Goal: Task Accomplishment & Management: Complete application form

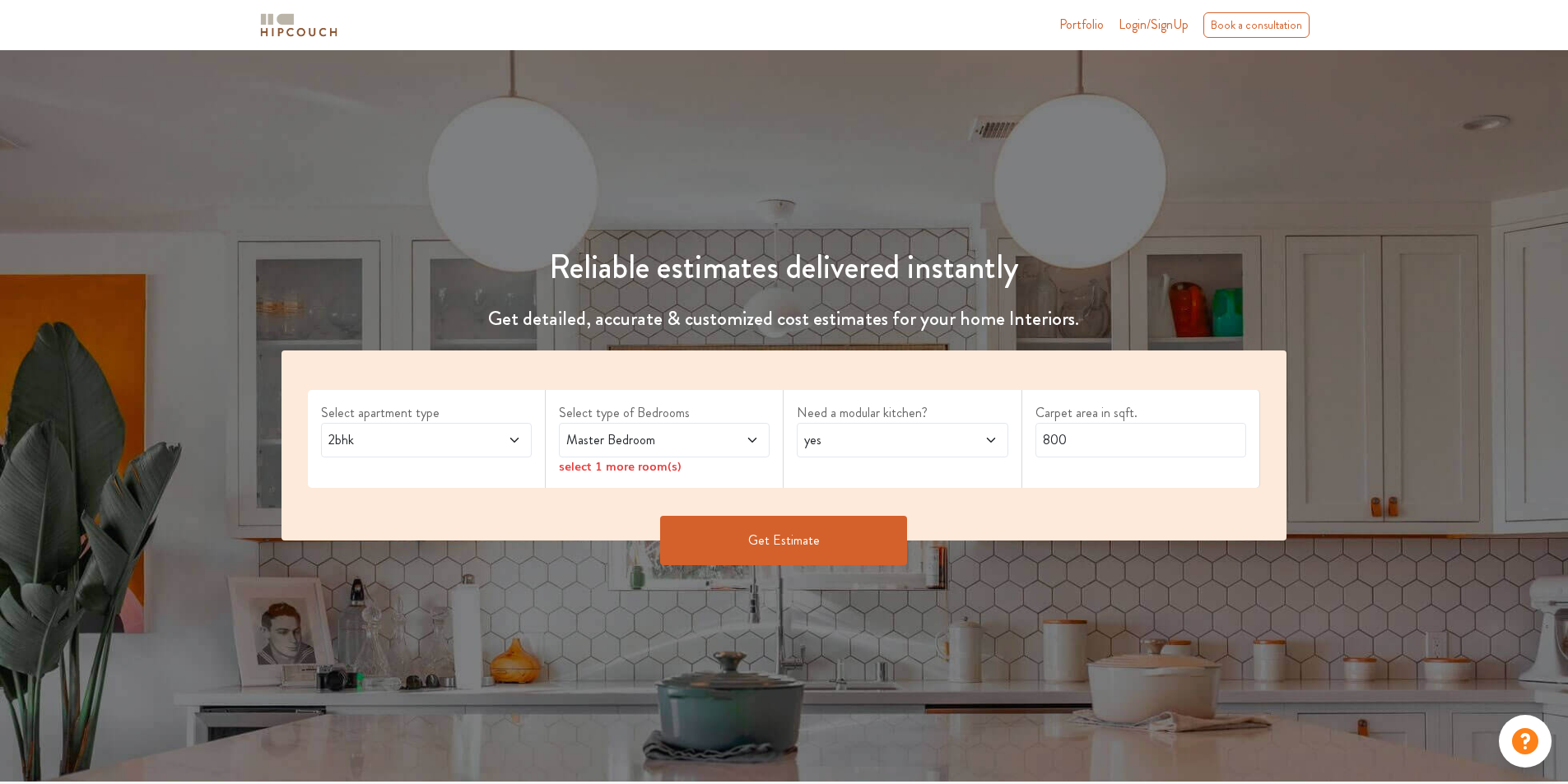
click at [483, 432] on span at bounding box center [496, 439] width 50 height 20
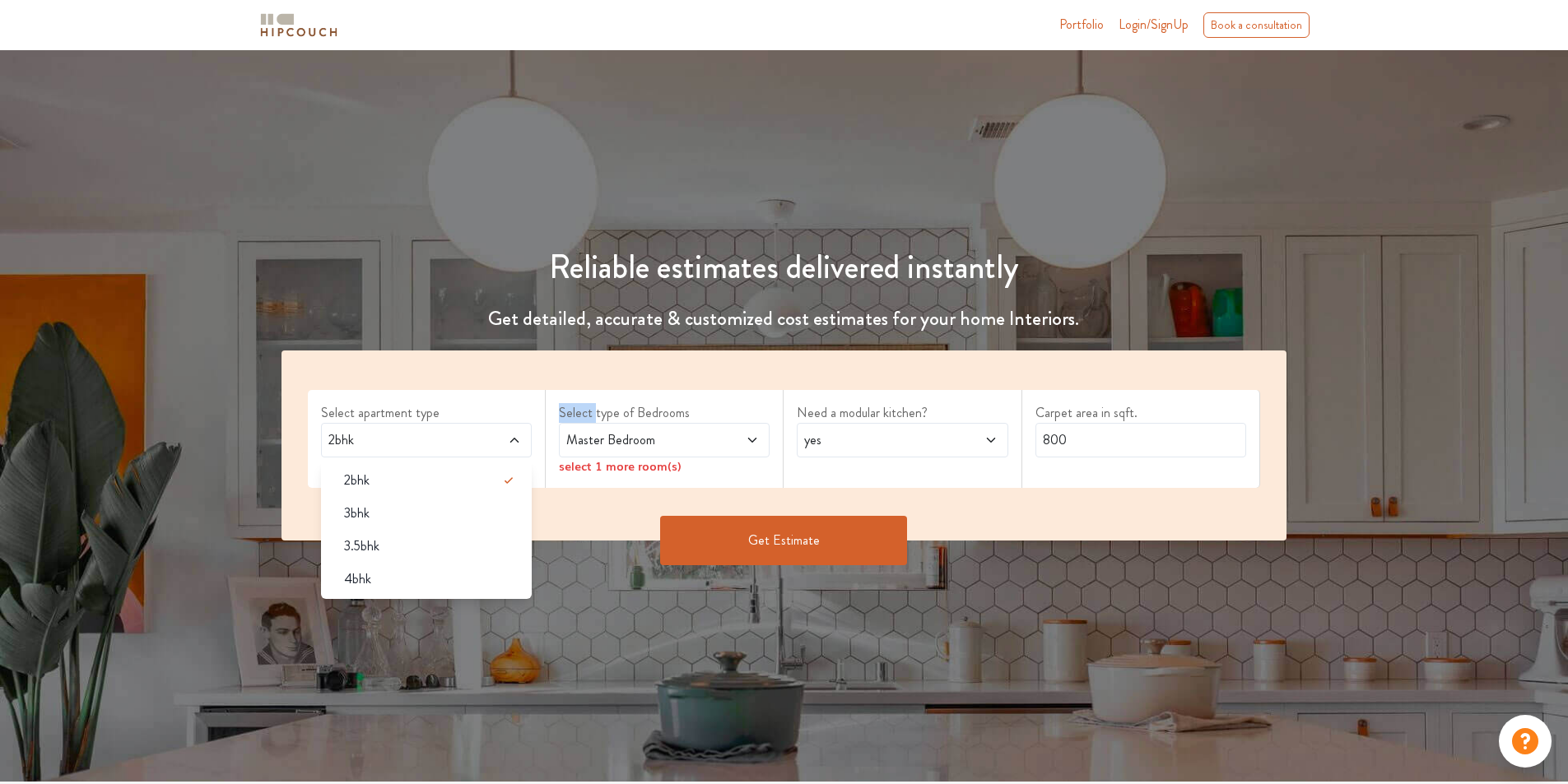
click at [483, 432] on span at bounding box center [496, 439] width 50 height 20
click at [667, 422] on div "Master Bedroom" at bounding box center [664, 439] width 211 height 35
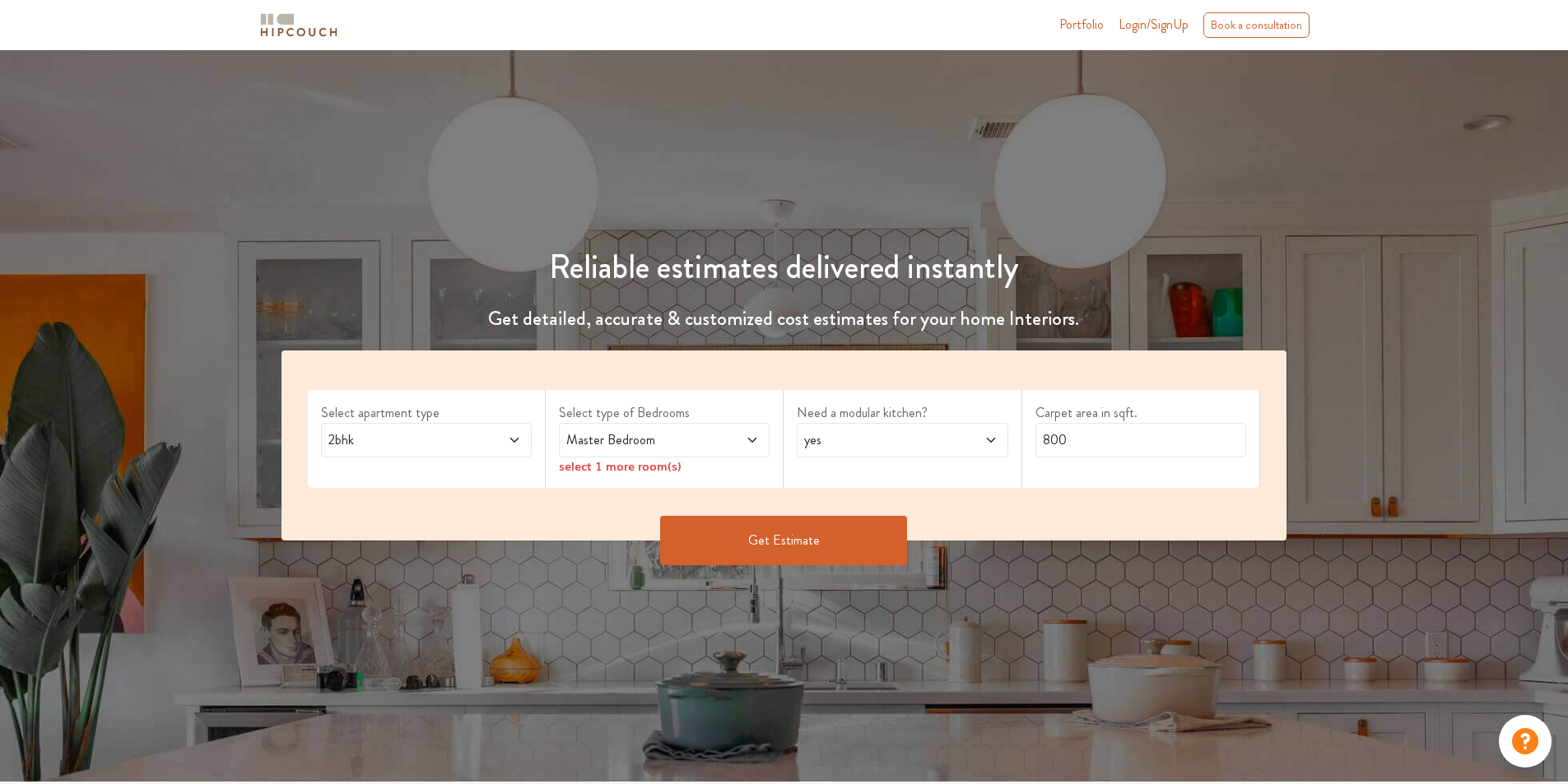
click at [673, 439] on span "Master Bedroom" at bounding box center [636, 439] width 147 height 20
drag, startPoint x: 1142, startPoint y: 445, endPoint x: 1021, endPoint y: 447, distance: 121.0
click at [1021, 447] on div "Select apartment type 2bhk Select type of Bedrooms Master Bedroom select 1 more…" at bounding box center [784, 445] width 1006 height 190
type input "750"
click at [807, 528] on button "Get Estimate" at bounding box center [784, 540] width 247 height 50
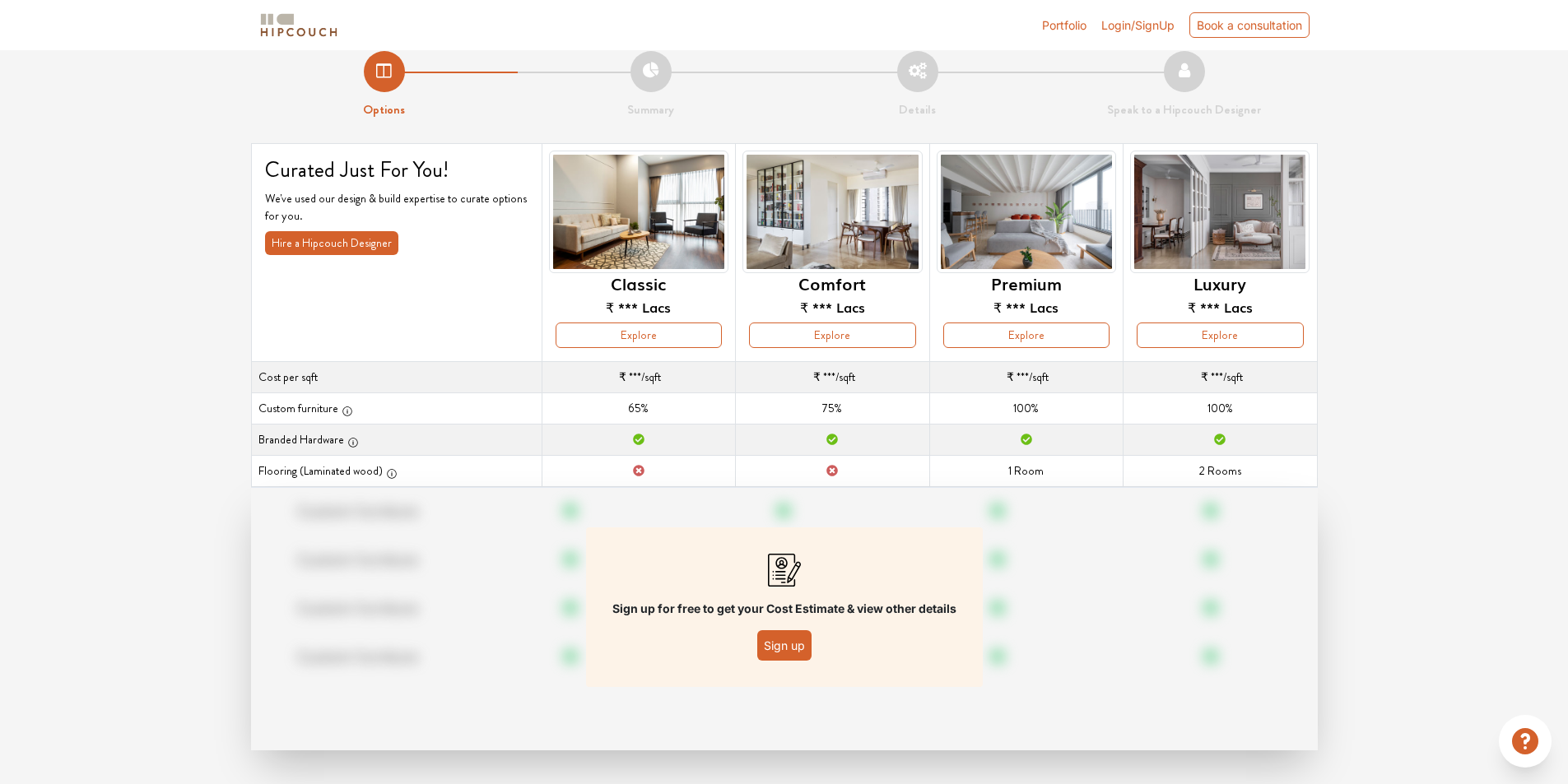
scroll to position [24, 0]
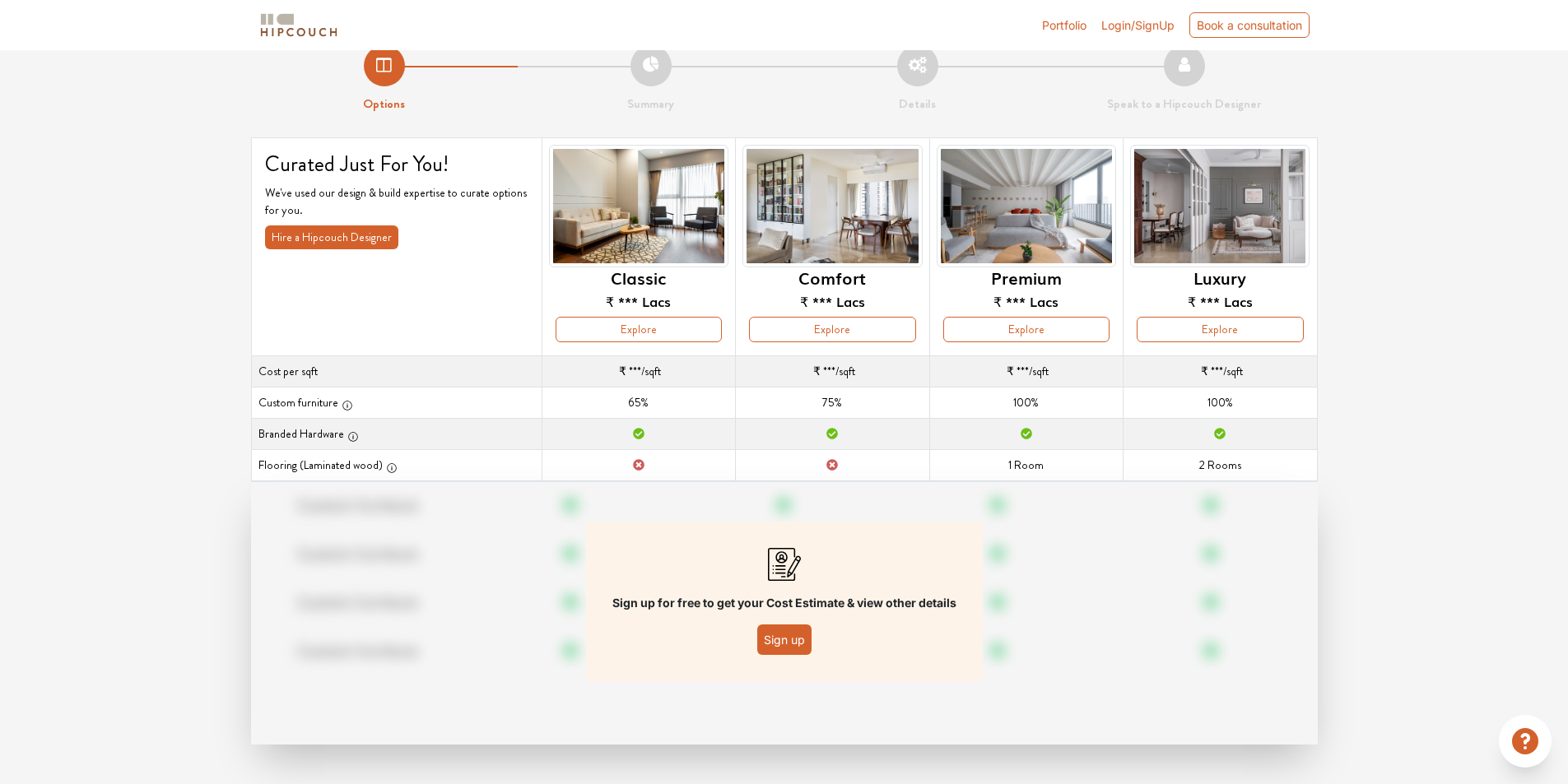
click at [775, 639] on button "Sign up" at bounding box center [784, 640] width 54 height 30
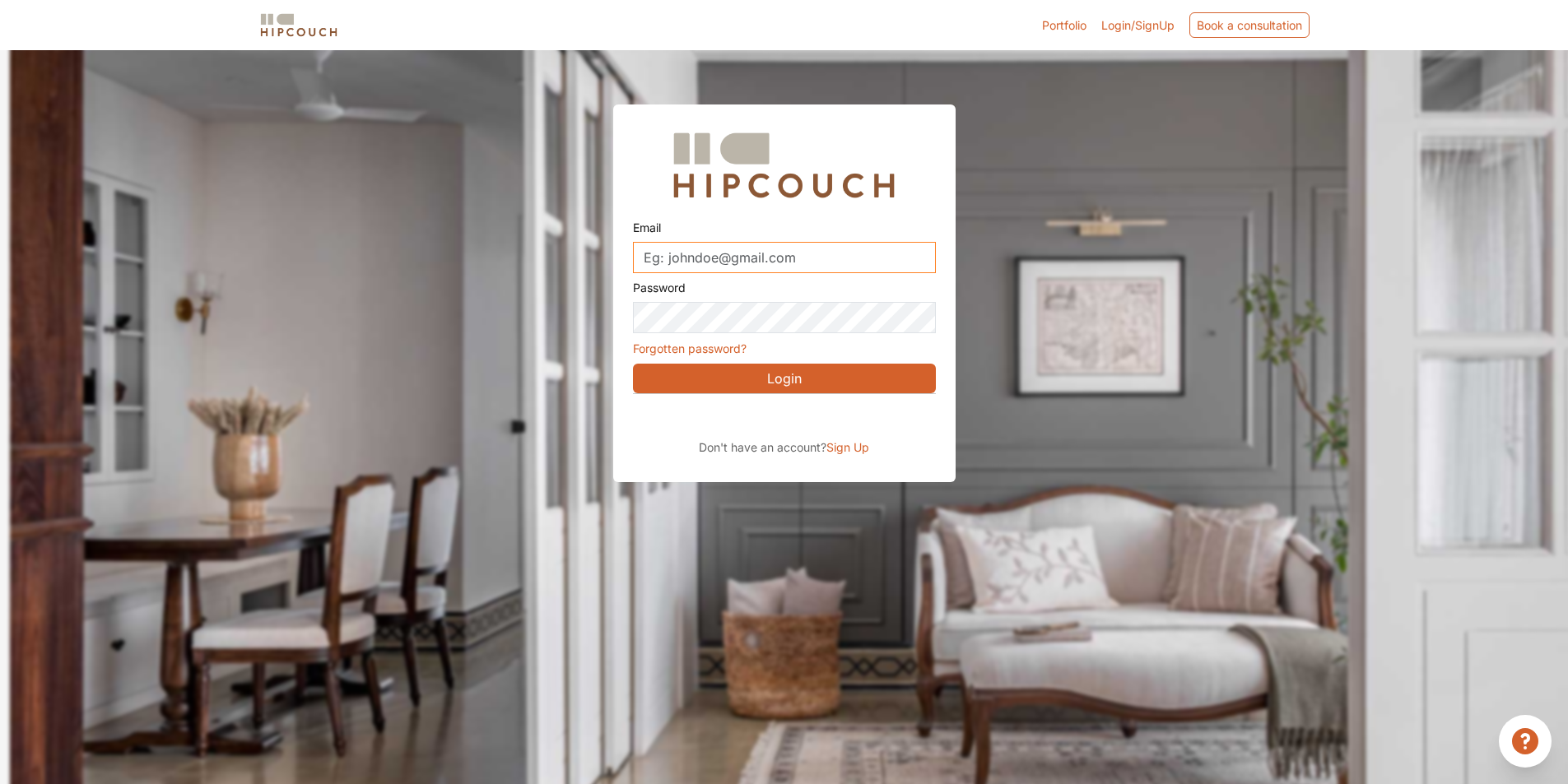
drag, startPoint x: 799, startPoint y: 252, endPoint x: 652, endPoint y: 252, distance: 147.0
click at [652, 252] on input "Email" at bounding box center [784, 257] width 303 height 31
click at [694, 254] on input "Email" at bounding box center [784, 257] width 303 height 31
type input "roshni@hcpia.co.in"
click at [859, 447] on span "Sign Up" at bounding box center [848, 447] width 43 height 14
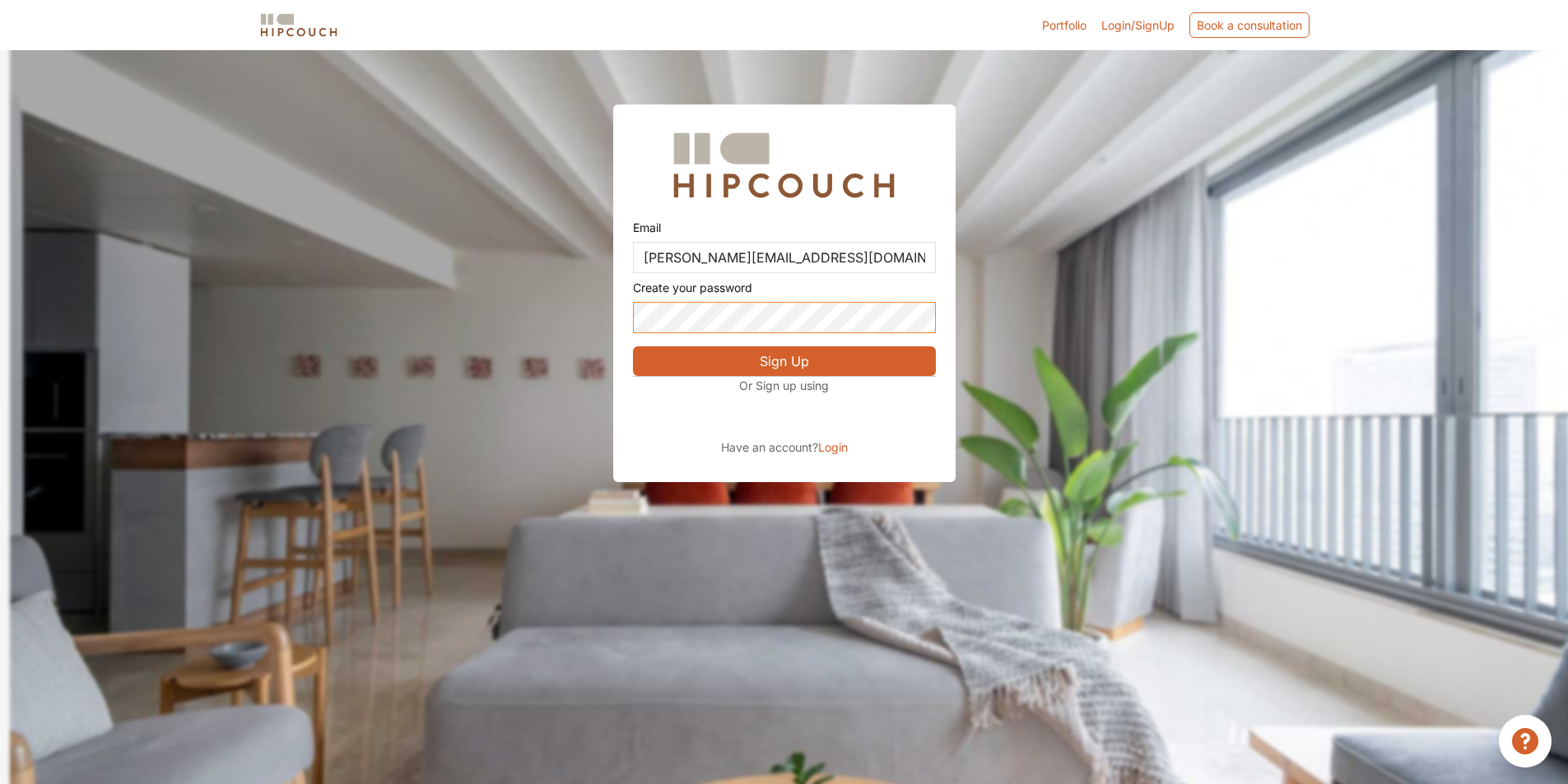
click at [633, 347] on button "Sign Up" at bounding box center [784, 362] width 303 height 30
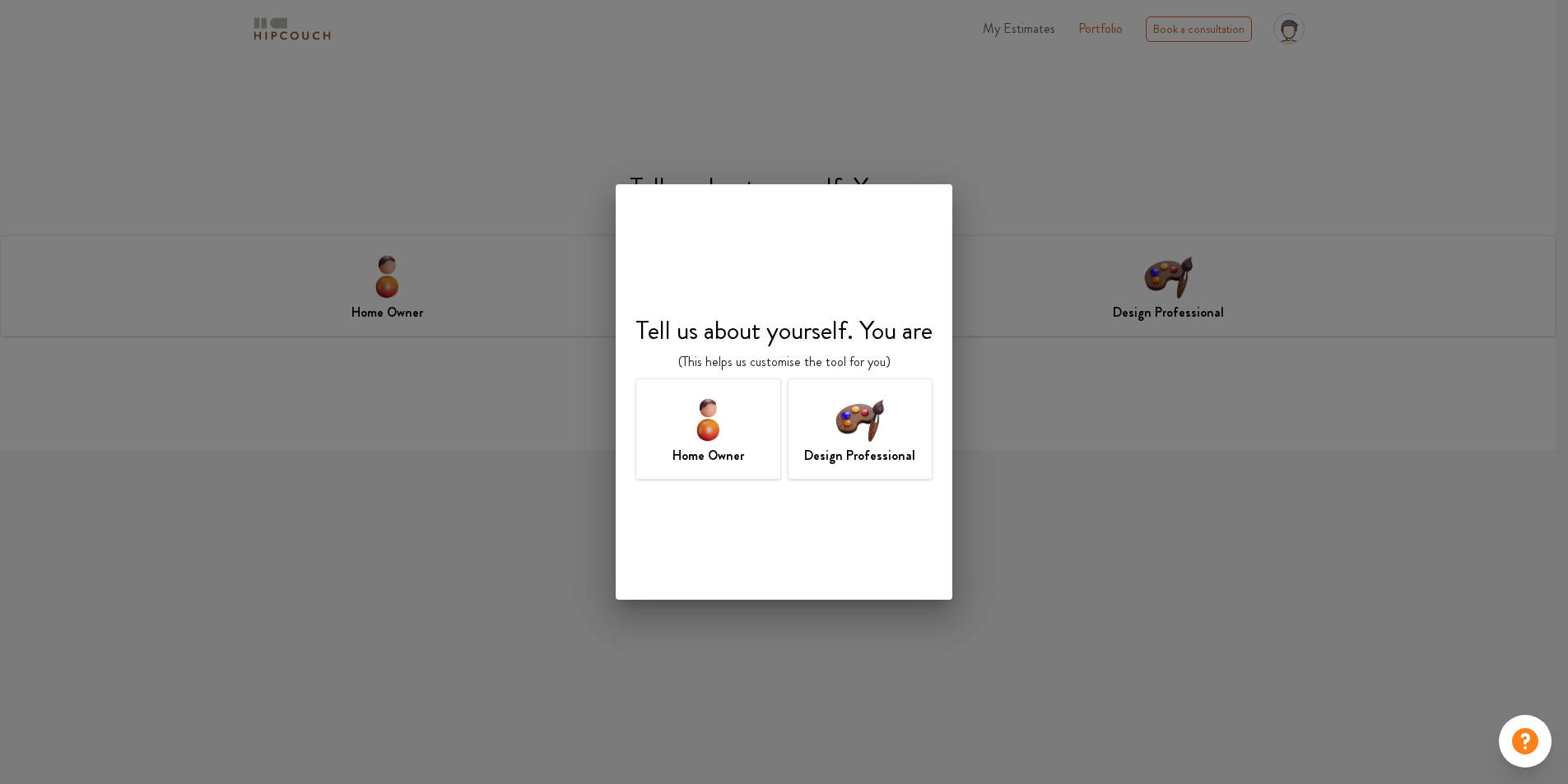
click at [910, 422] on div "Design Professional" at bounding box center [860, 429] width 145 height 101
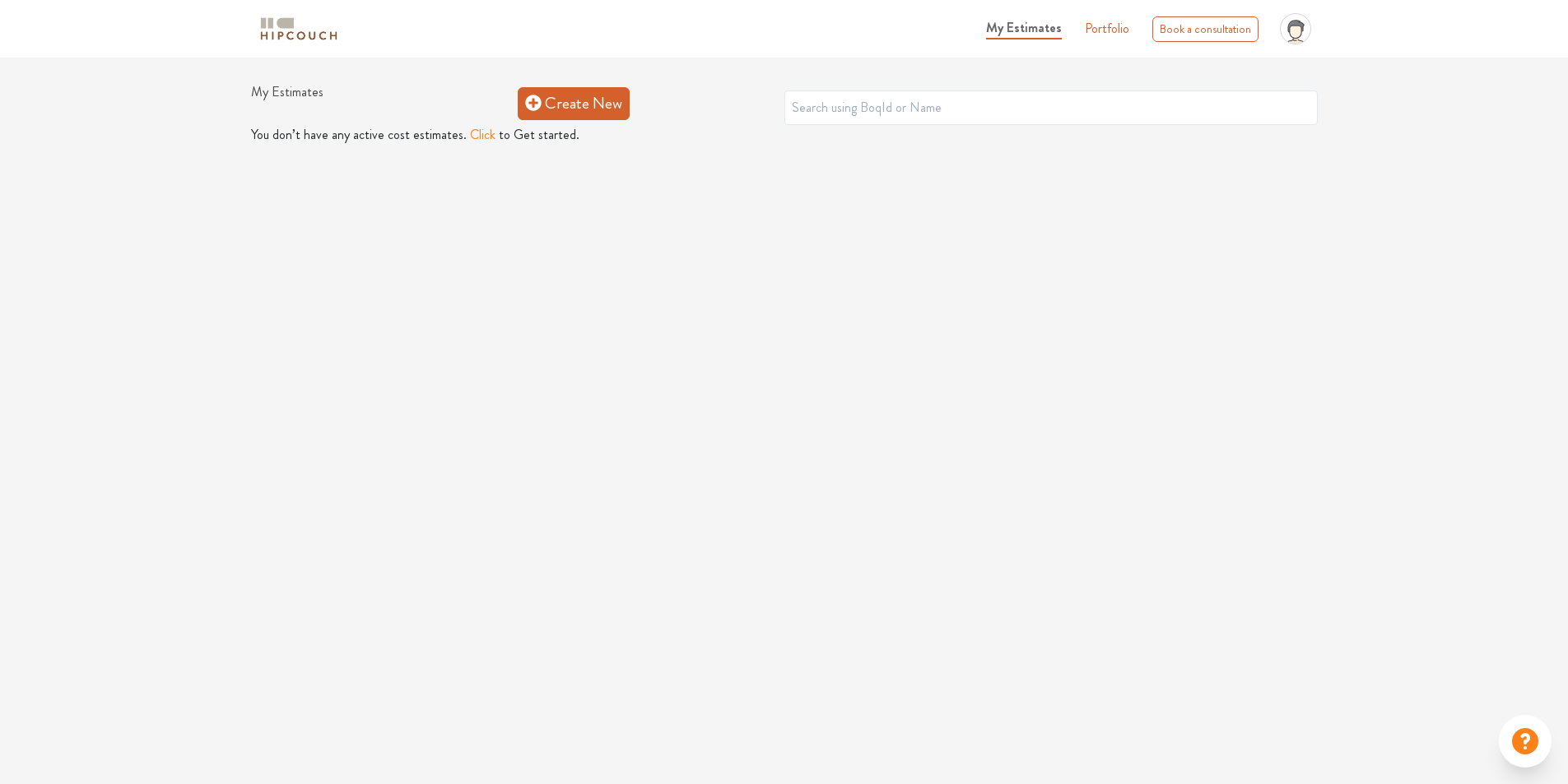
click at [600, 103] on link "Create New" at bounding box center [573, 103] width 112 height 33
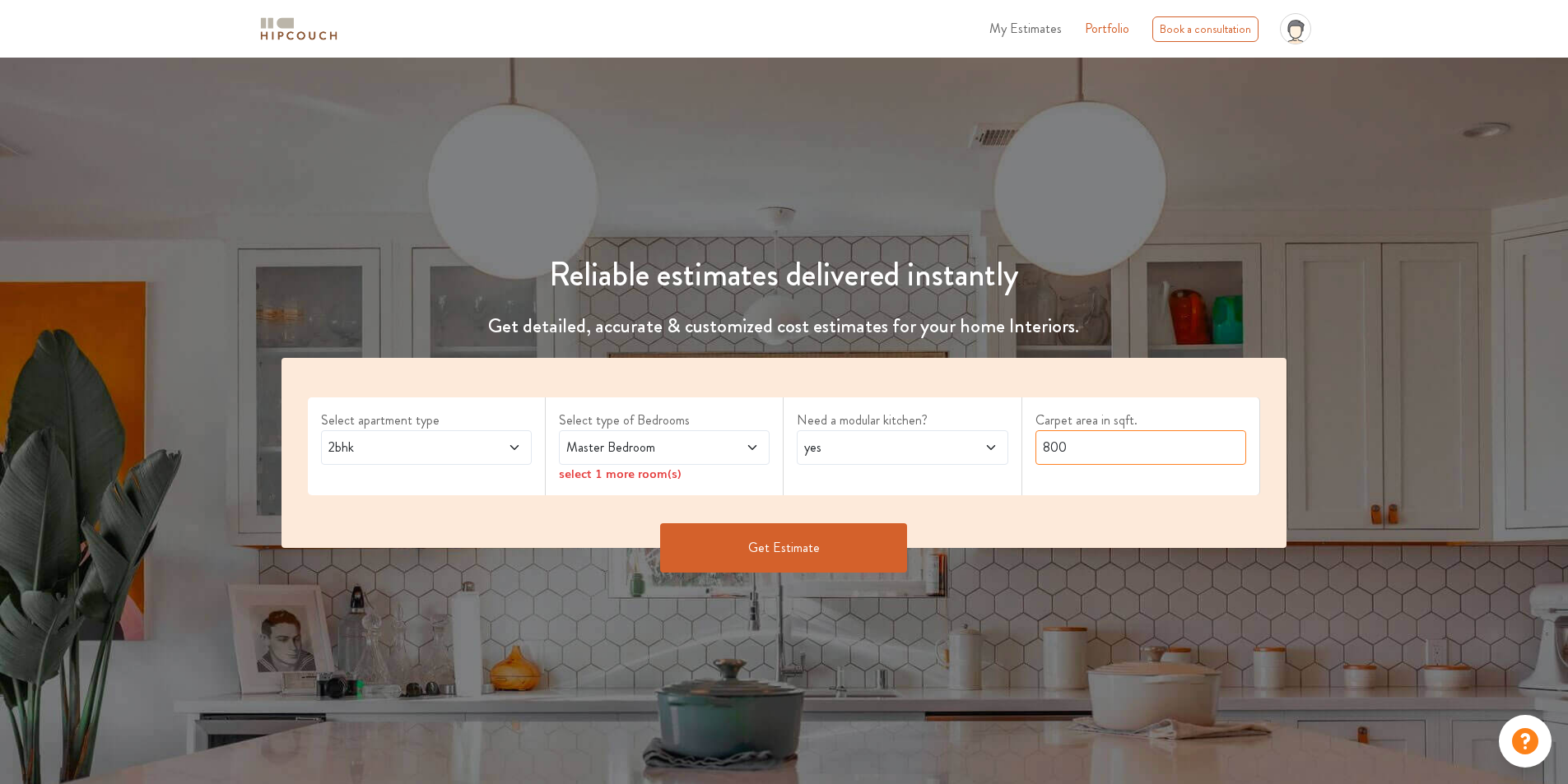
click at [1132, 454] on input "800" at bounding box center [1141, 447] width 211 height 35
click at [944, 454] on div "Select apartment type 2bhk Select type of Bedrooms Master Bedroom select 1 more…" at bounding box center [784, 452] width 1006 height 190
type input "1500"
click at [755, 548] on button "Get Estimate" at bounding box center [784, 548] width 247 height 50
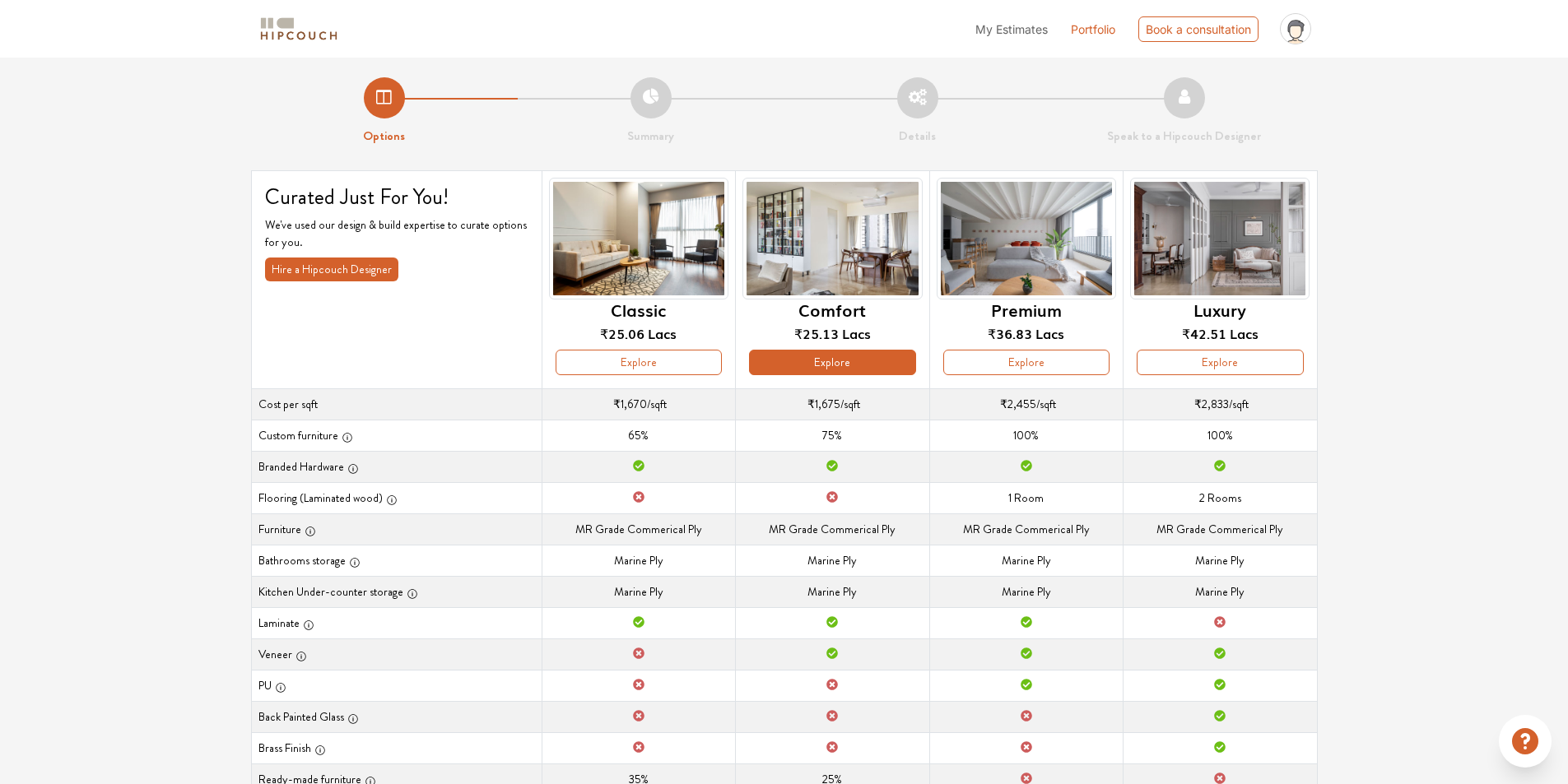
click at [841, 364] on button "Explore" at bounding box center [831, 362] width 166 height 25
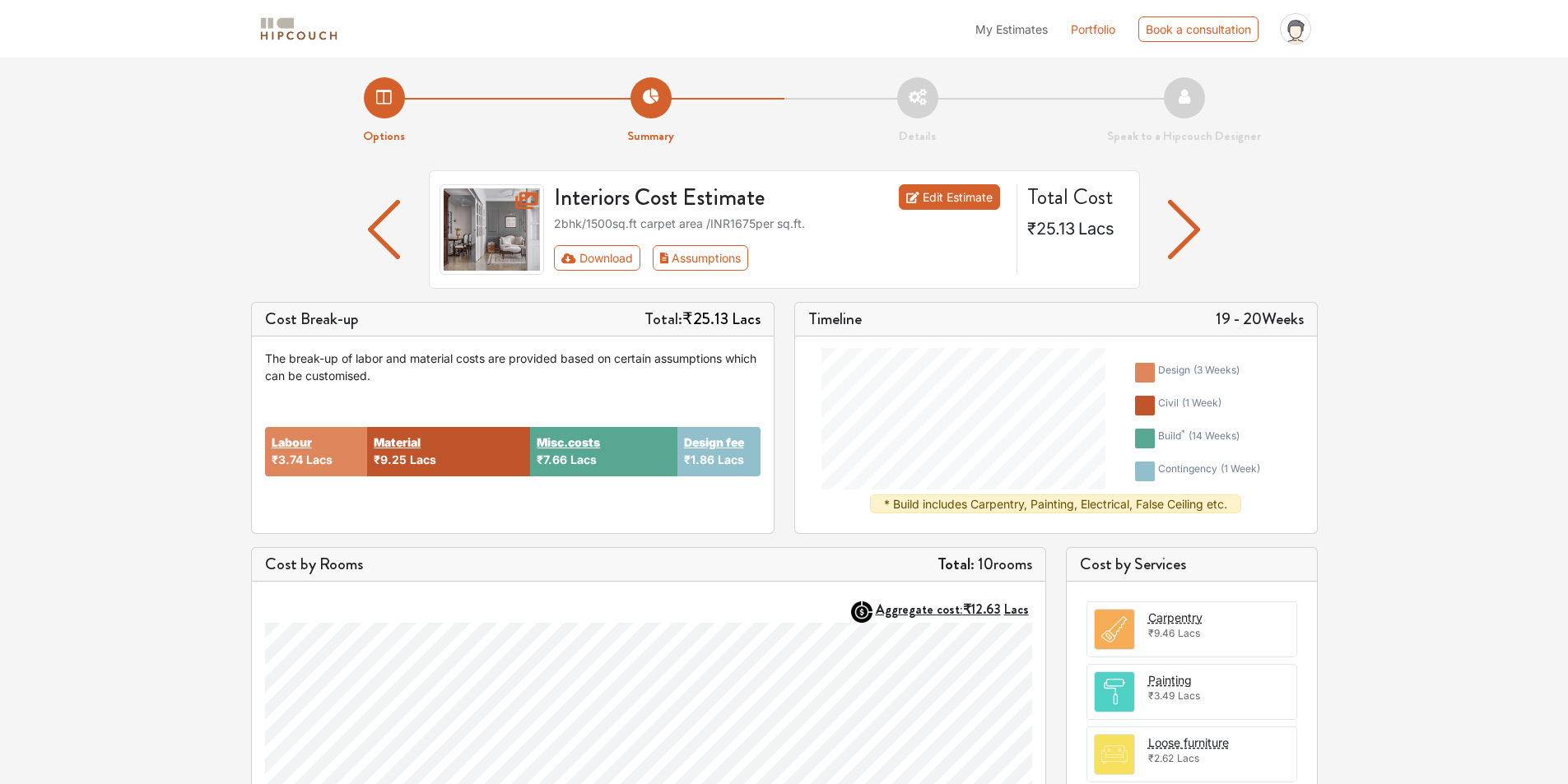
drag, startPoint x: 964, startPoint y: 200, endPoint x: 939, endPoint y: 202, distance: 25.1
click at [939, 202] on link "Edit Estimate" at bounding box center [949, 197] width 101 height 25
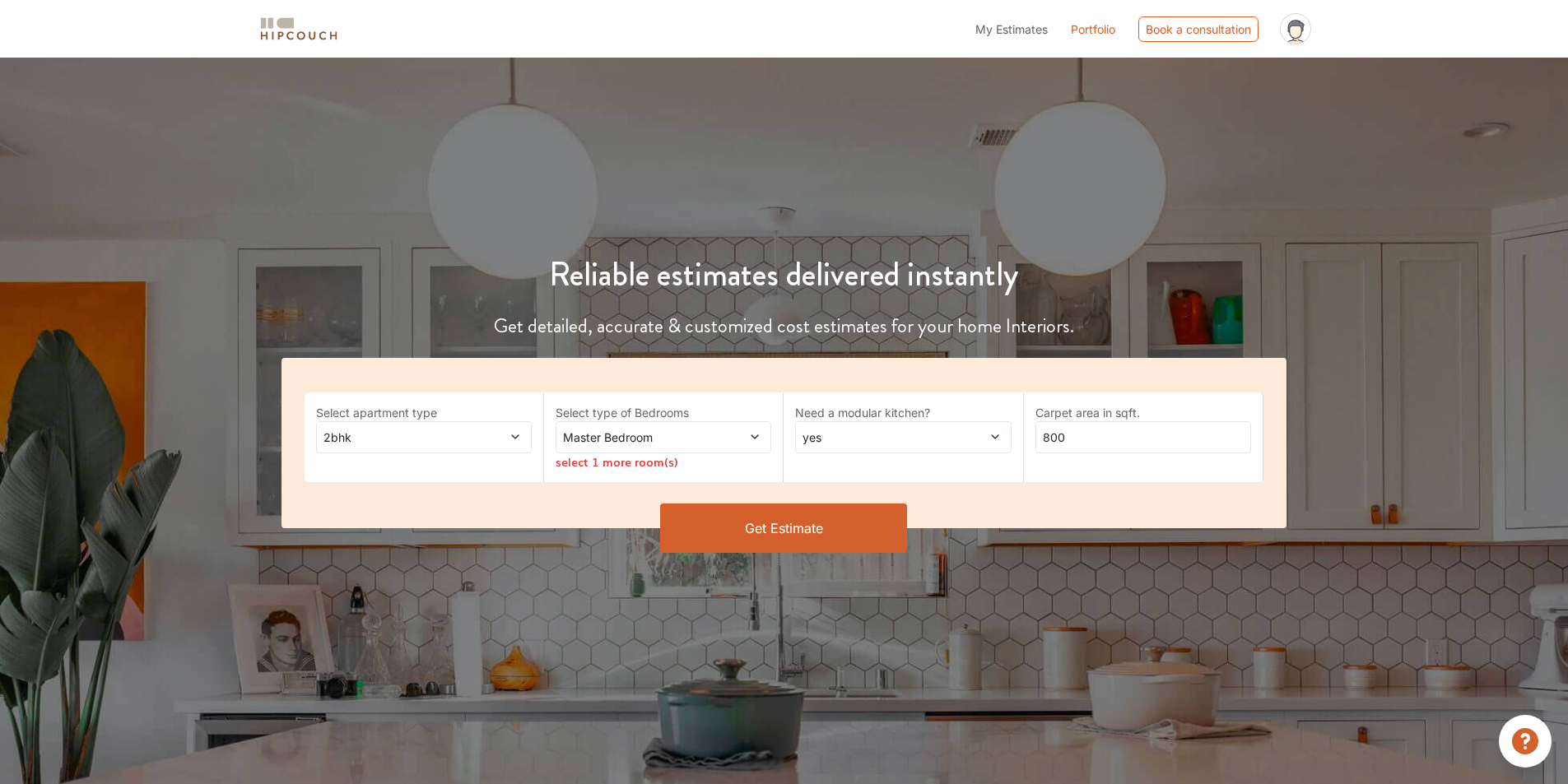
click at [345, 434] on span "2bhk" at bounding box center [396, 437] width 151 height 17
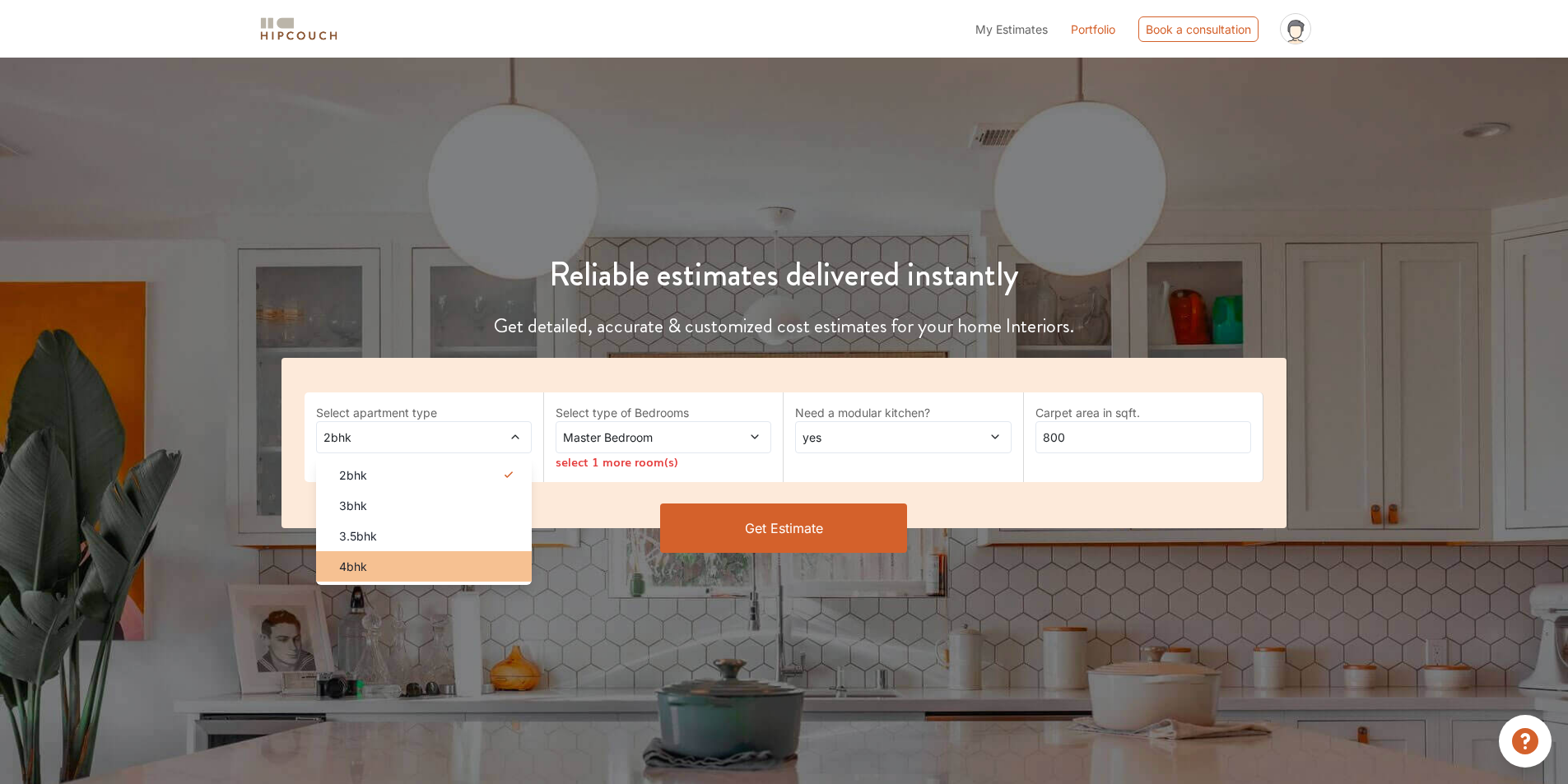
click at [416, 566] on div "4bhk" at bounding box center [429, 567] width 206 height 17
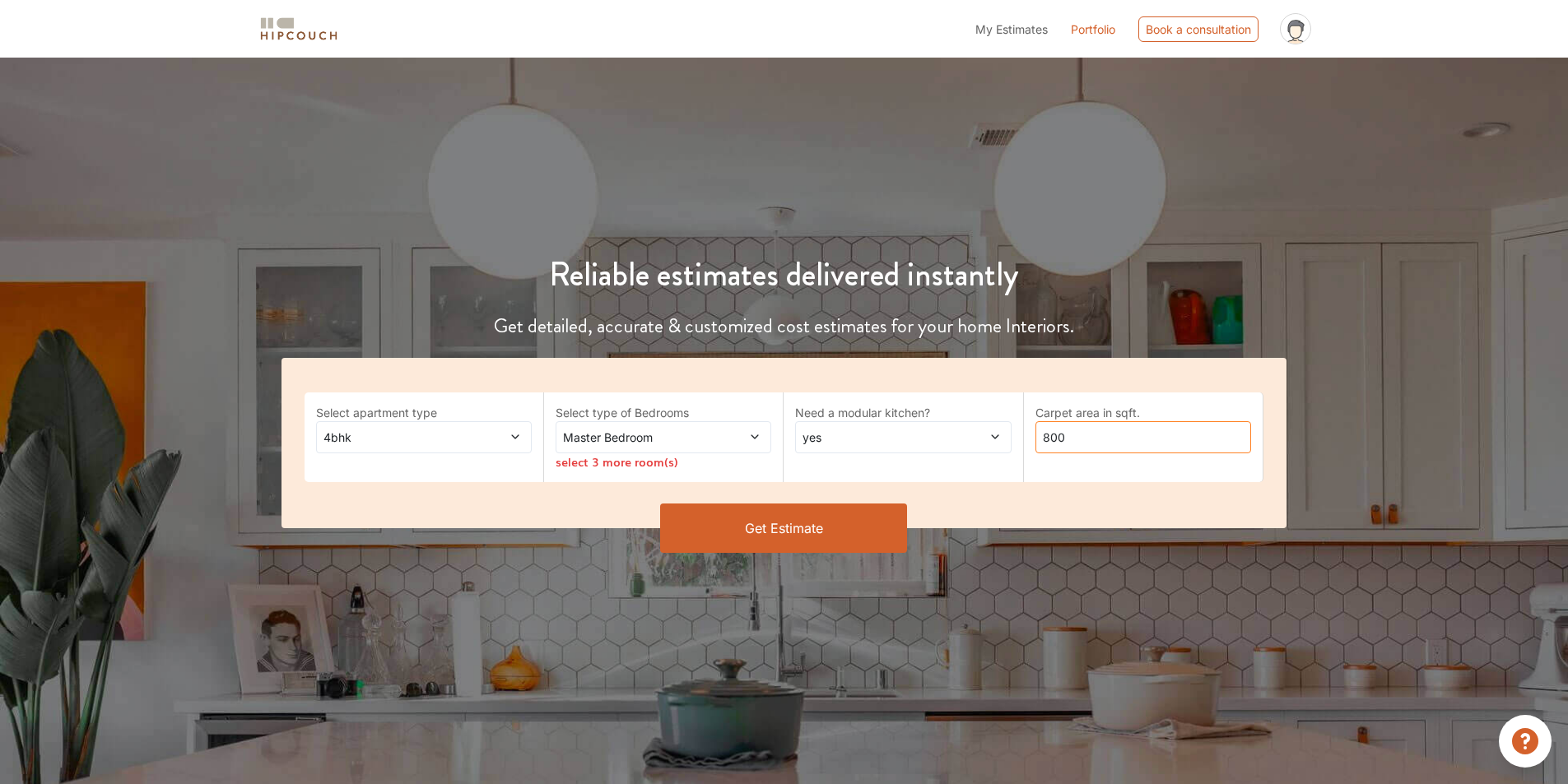
drag, startPoint x: 1113, startPoint y: 437, endPoint x: 925, endPoint y: 444, distance: 188.1
click at [925, 444] on div "Select apartment type 4bhk Select type of Bedrooms Master Bedroom select 3 more…" at bounding box center [784, 443] width 1006 height 170
click at [751, 530] on button "Get Estimate" at bounding box center [784, 528] width 247 height 50
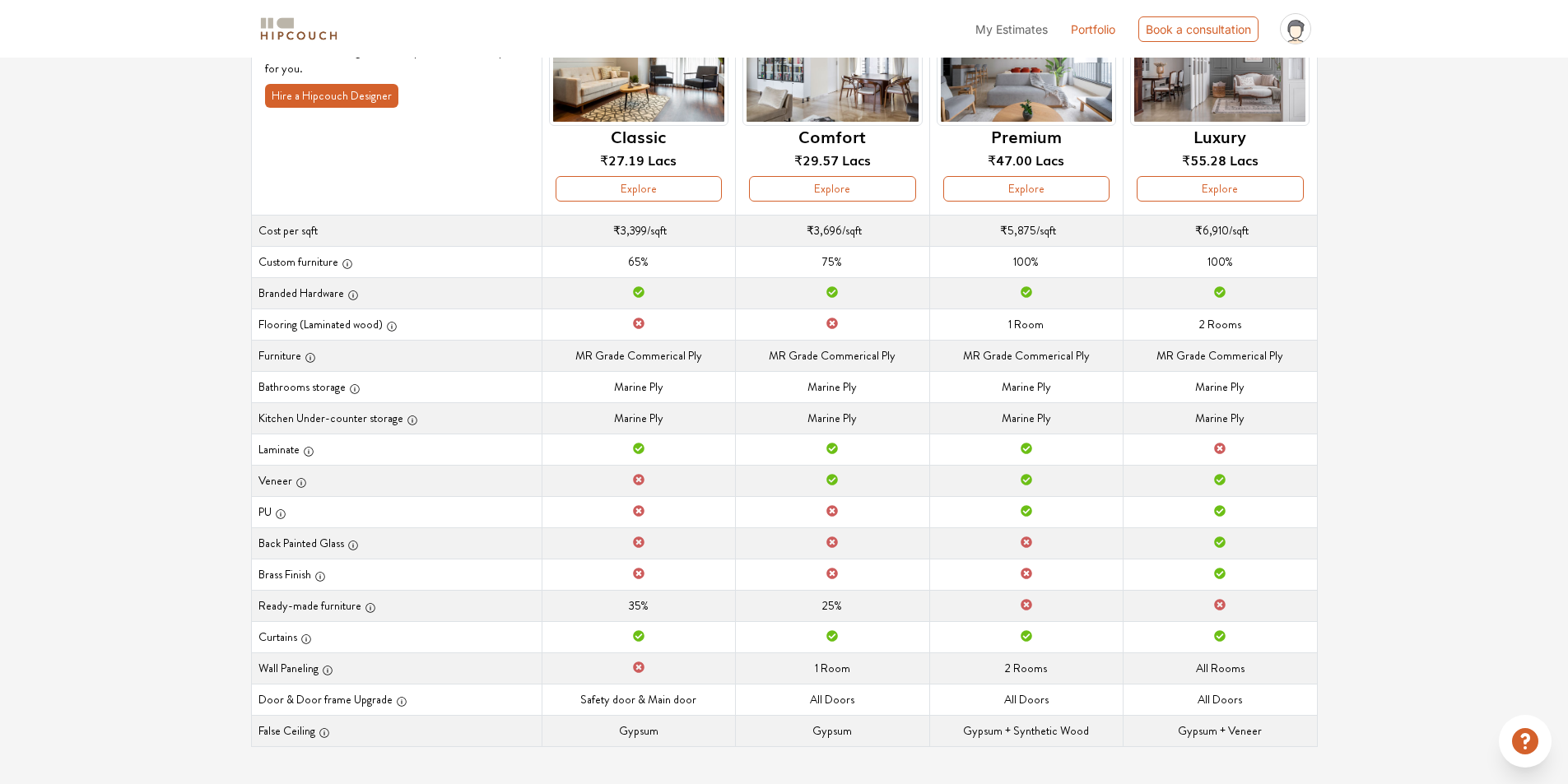
scroll to position [176, 0]
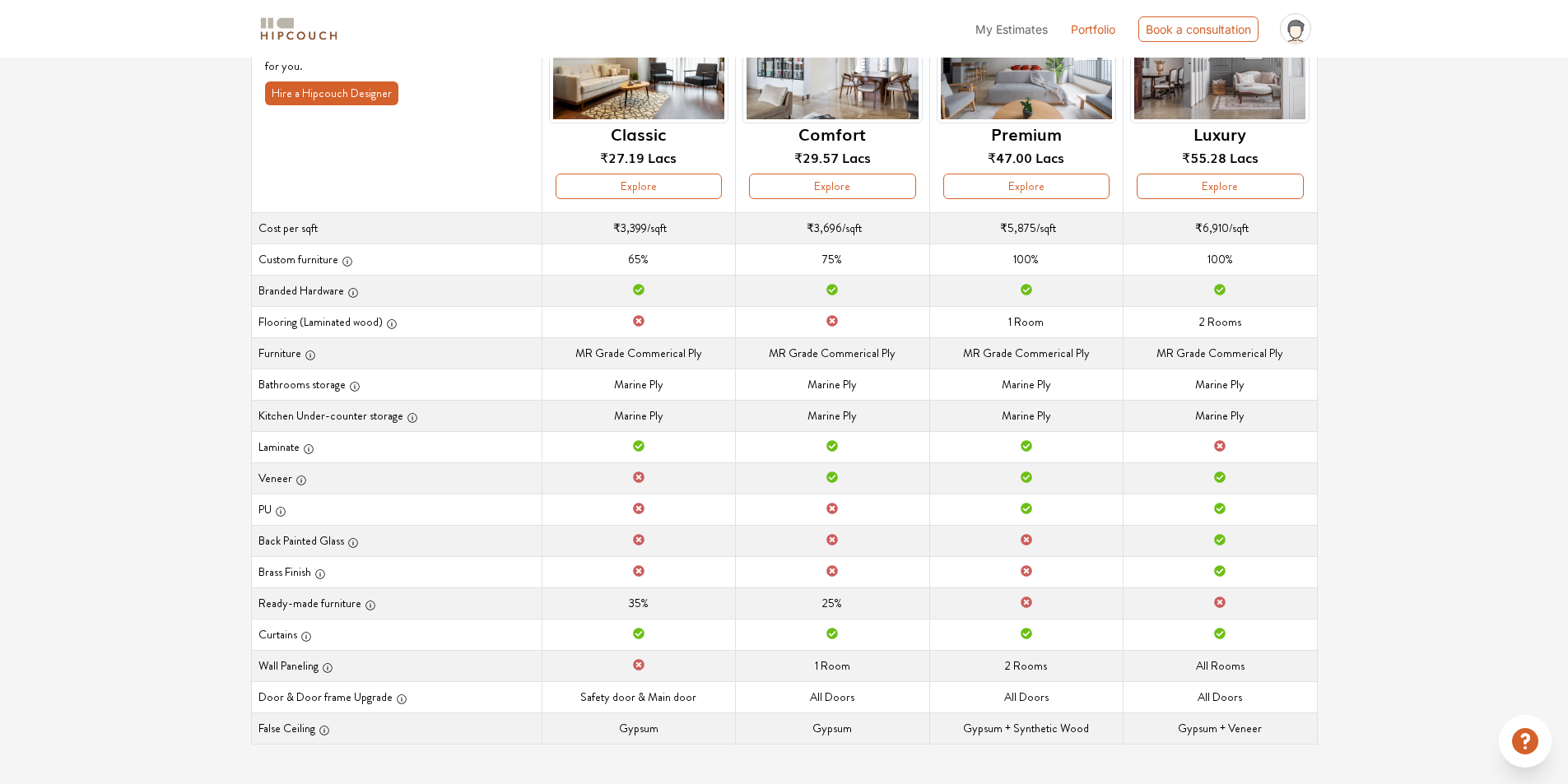
drag, startPoint x: 1235, startPoint y: 442, endPoint x: 1184, endPoint y: 443, distance: 51.0
click at [1184, 443] on td "Laminate" at bounding box center [1220, 446] width 193 height 31
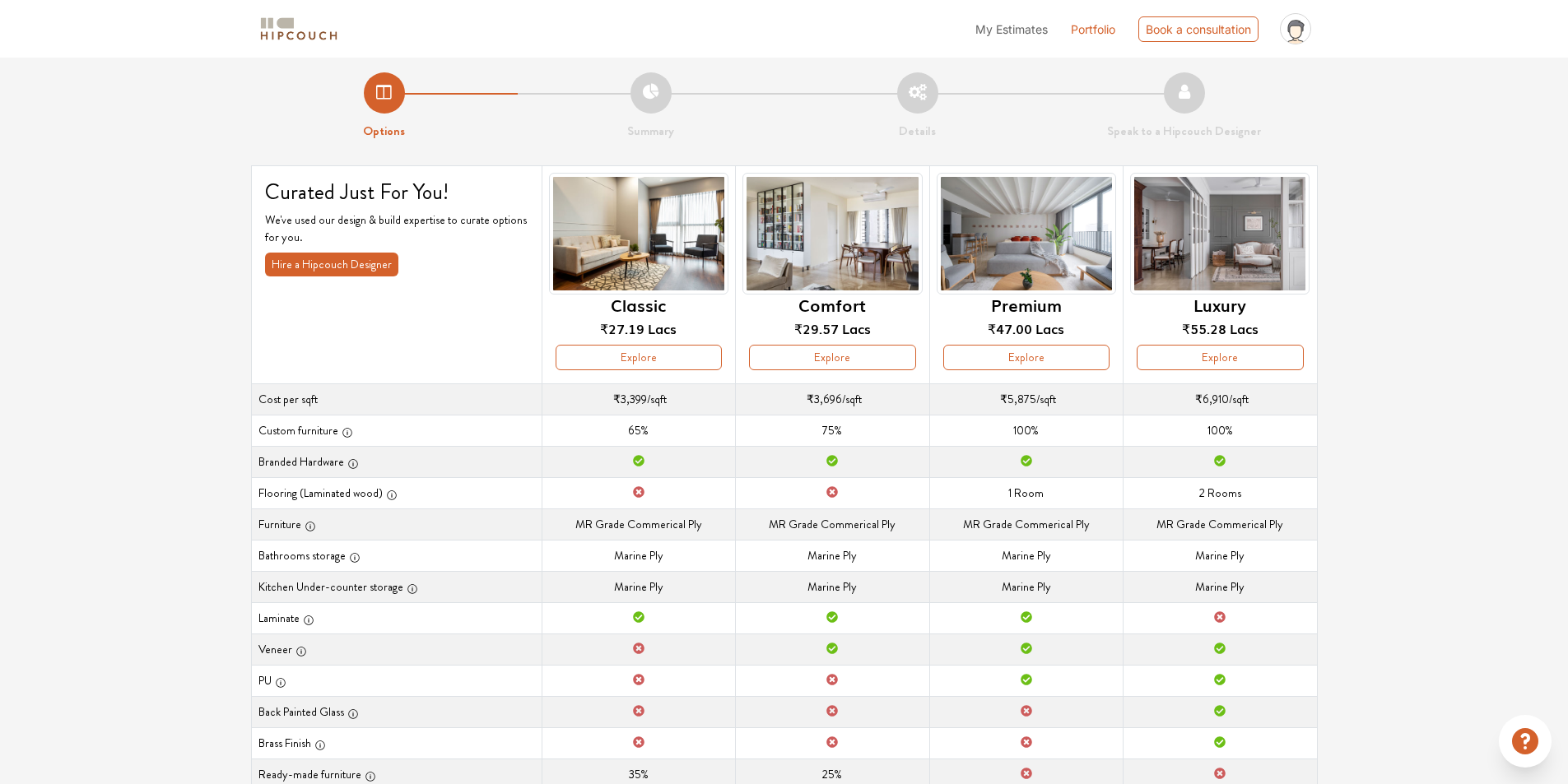
scroll to position [0, 0]
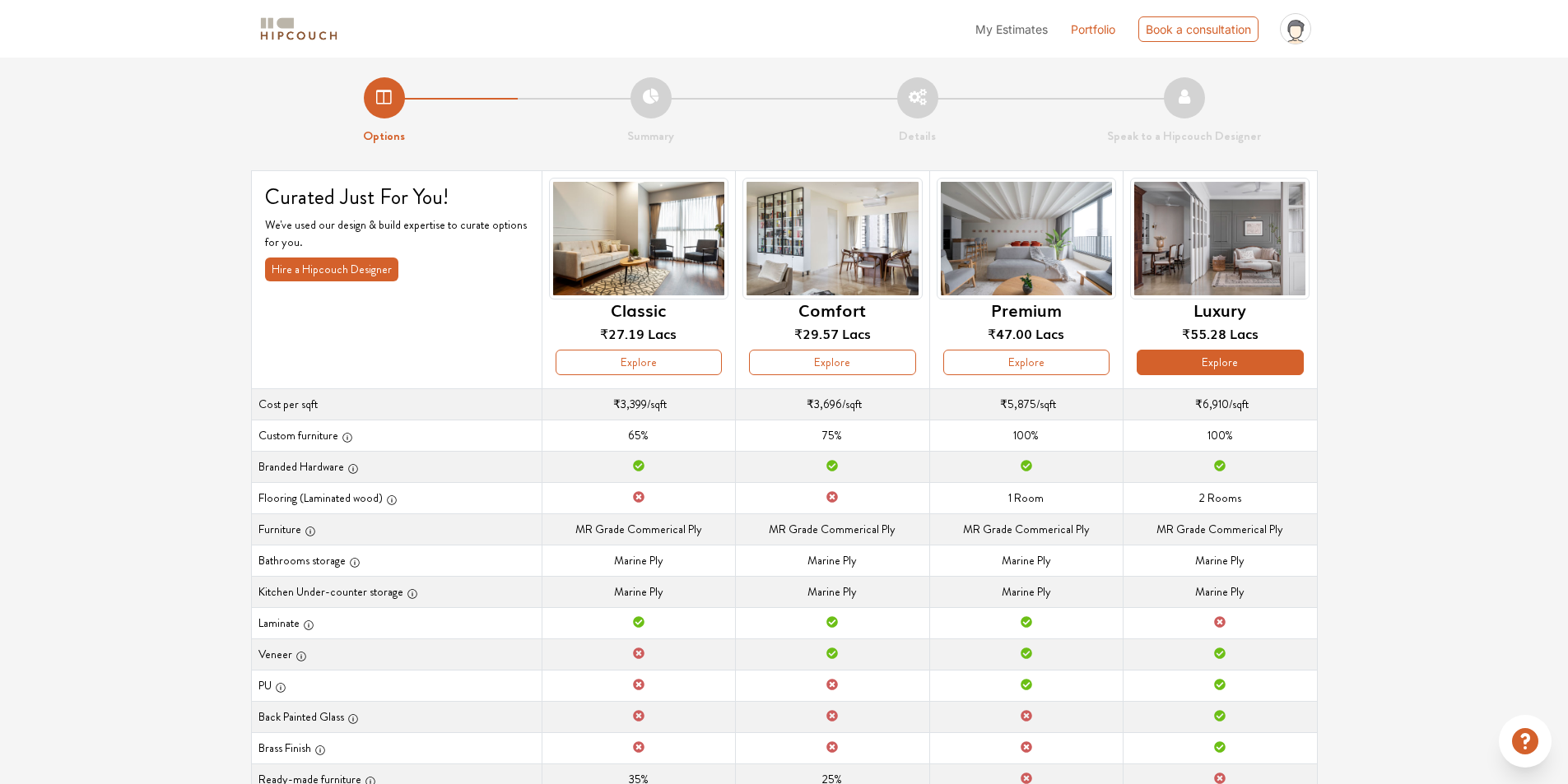
click at [1236, 357] on button "Explore" at bounding box center [1219, 362] width 166 height 25
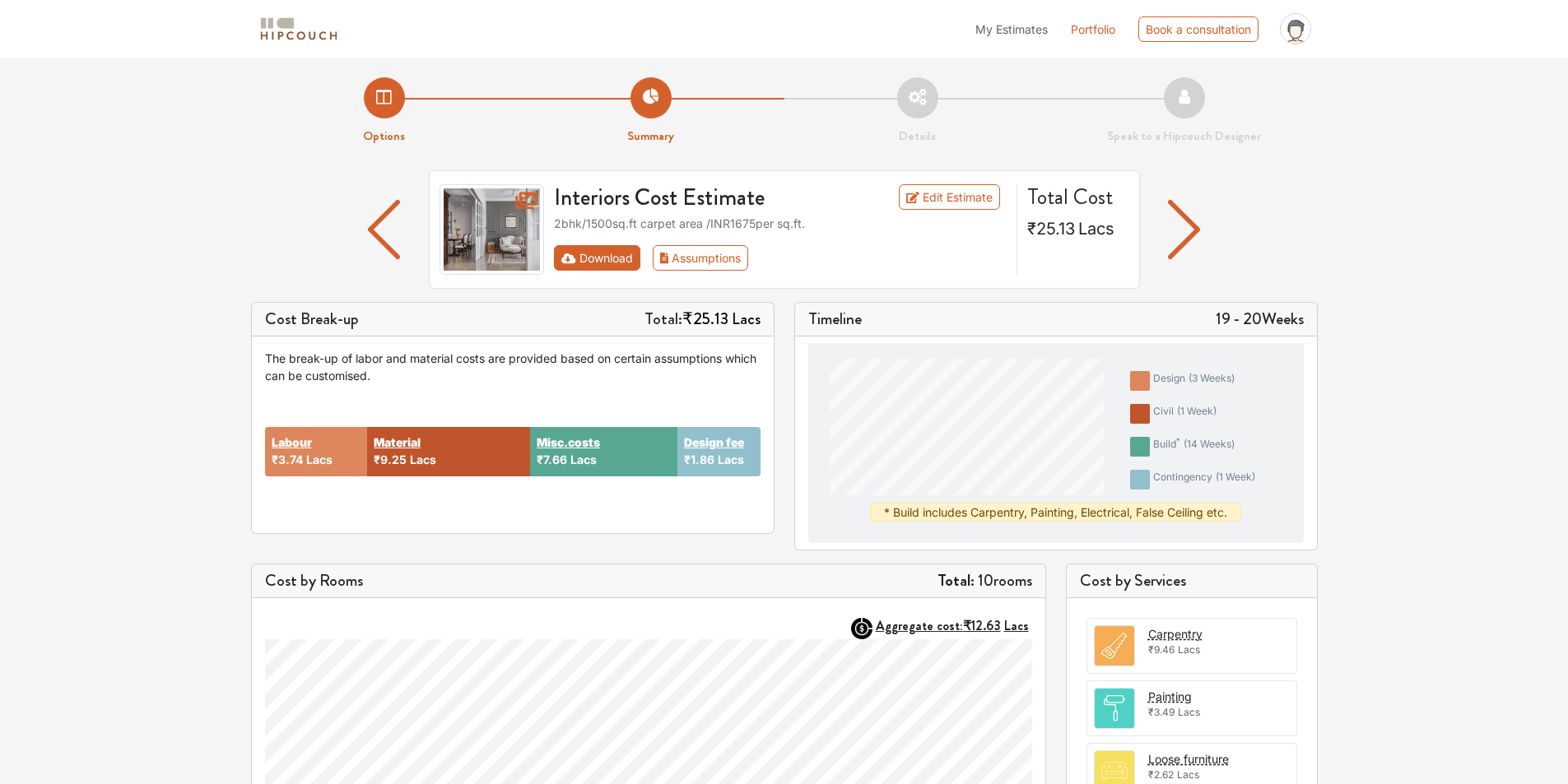
drag, startPoint x: 606, startPoint y: 256, endPoint x: 583, endPoint y: 262, distance: 23.8
click at [583, 262] on button "Download" at bounding box center [597, 258] width 86 height 25
click at [971, 195] on link "Edit Estimate" at bounding box center [949, 197] width 101 height 25
click at [708, 264] on button "Assumptions" at bounding box center [701, 258] width 97 height 25
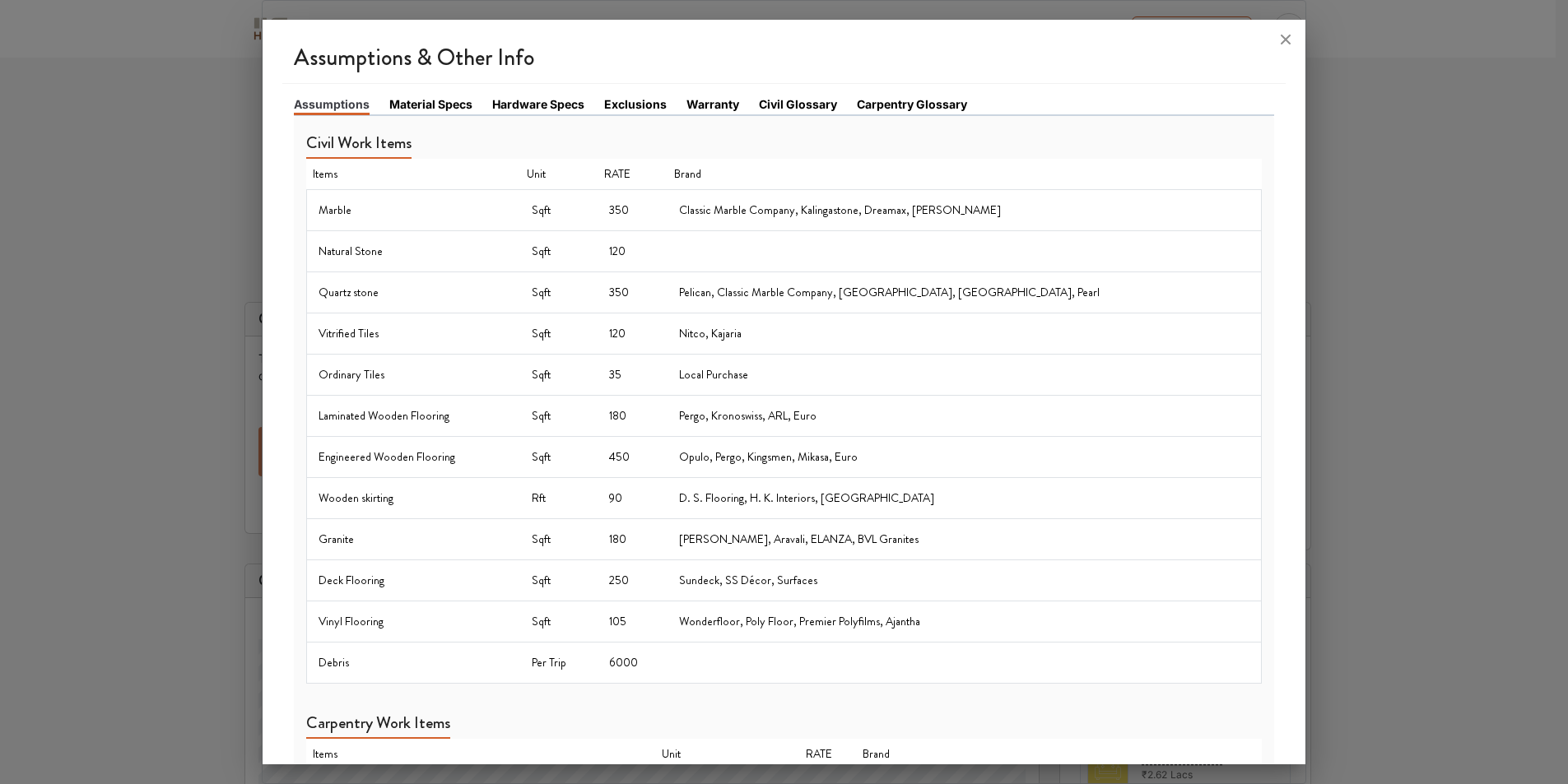
drag, startPoint x: 681, startPoint y: 209, endPoint x: 673, endPoint y: 208, distance: 8.1
click at [666, 208] on td "350" at bounding box center [633, 211] width 69 height 41
click at [422, 102] on link "Material Specs" at bounding box center [430, 104] width 83 height 17
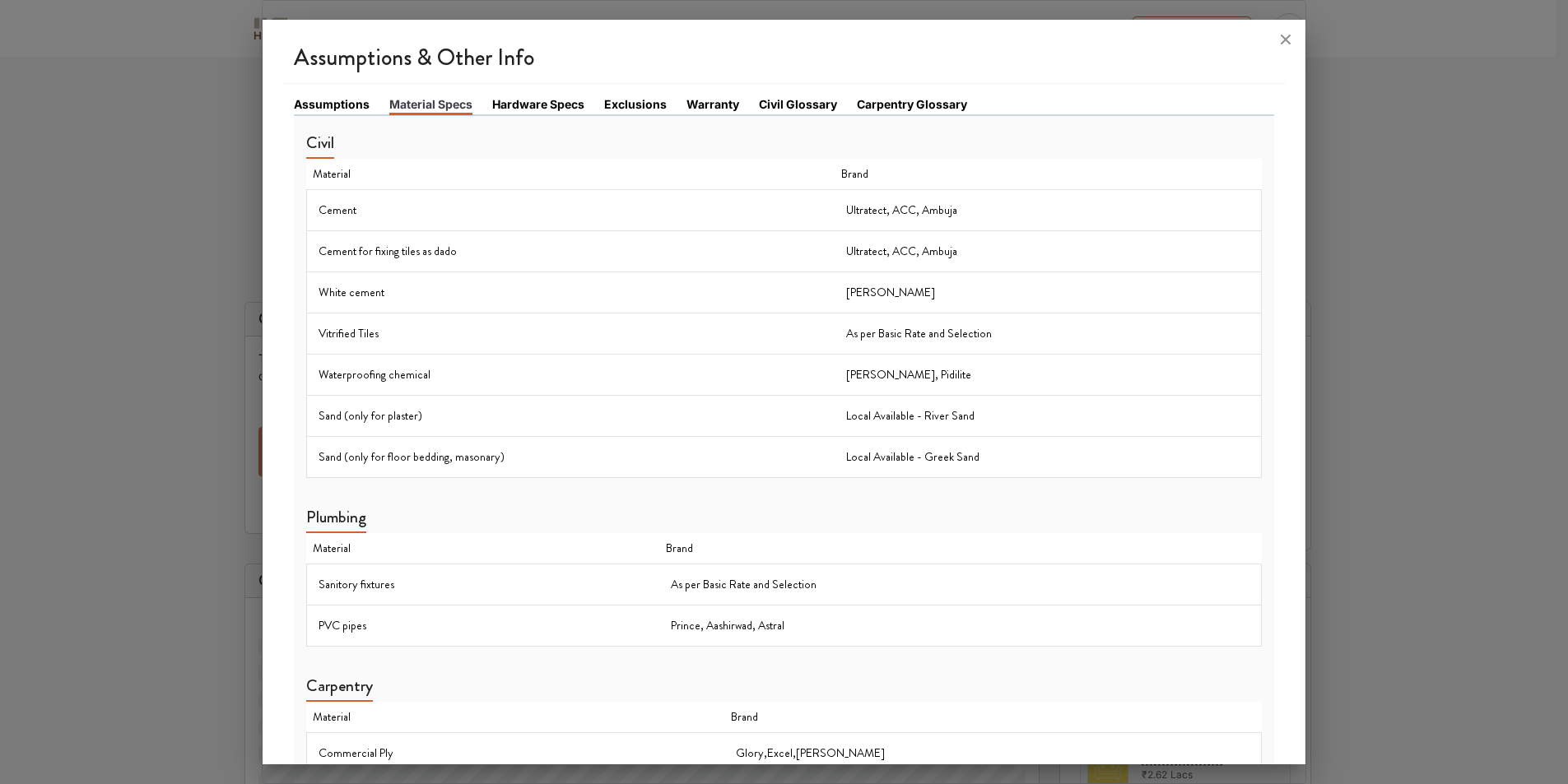
click at [537, 105] on link "Hardware Specs" at bounding box center [538, 104] width 92 height 17
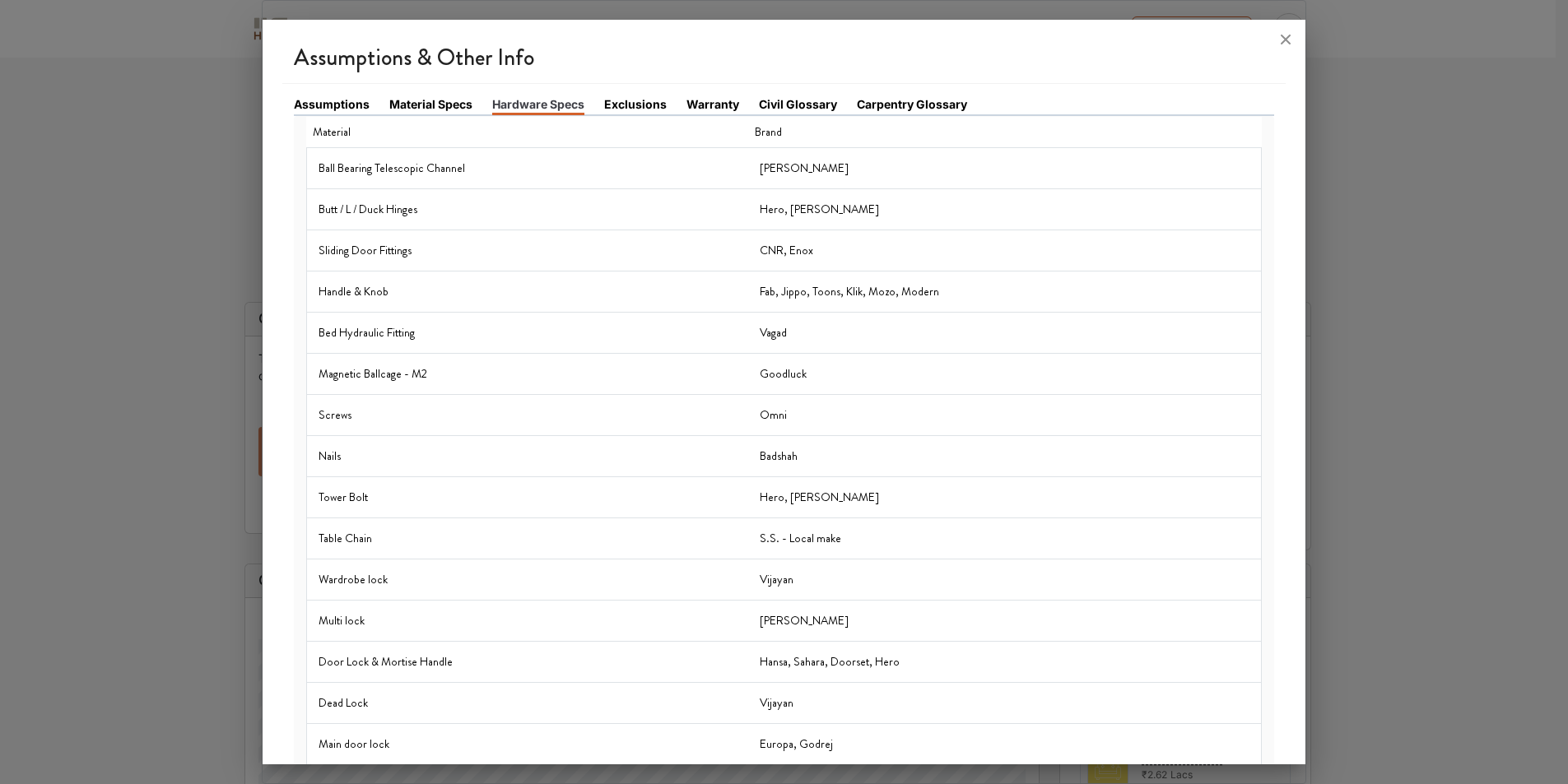
click at [620, 102] on link "Exclusions" at bounding box center [635, 104] width 63 height 17
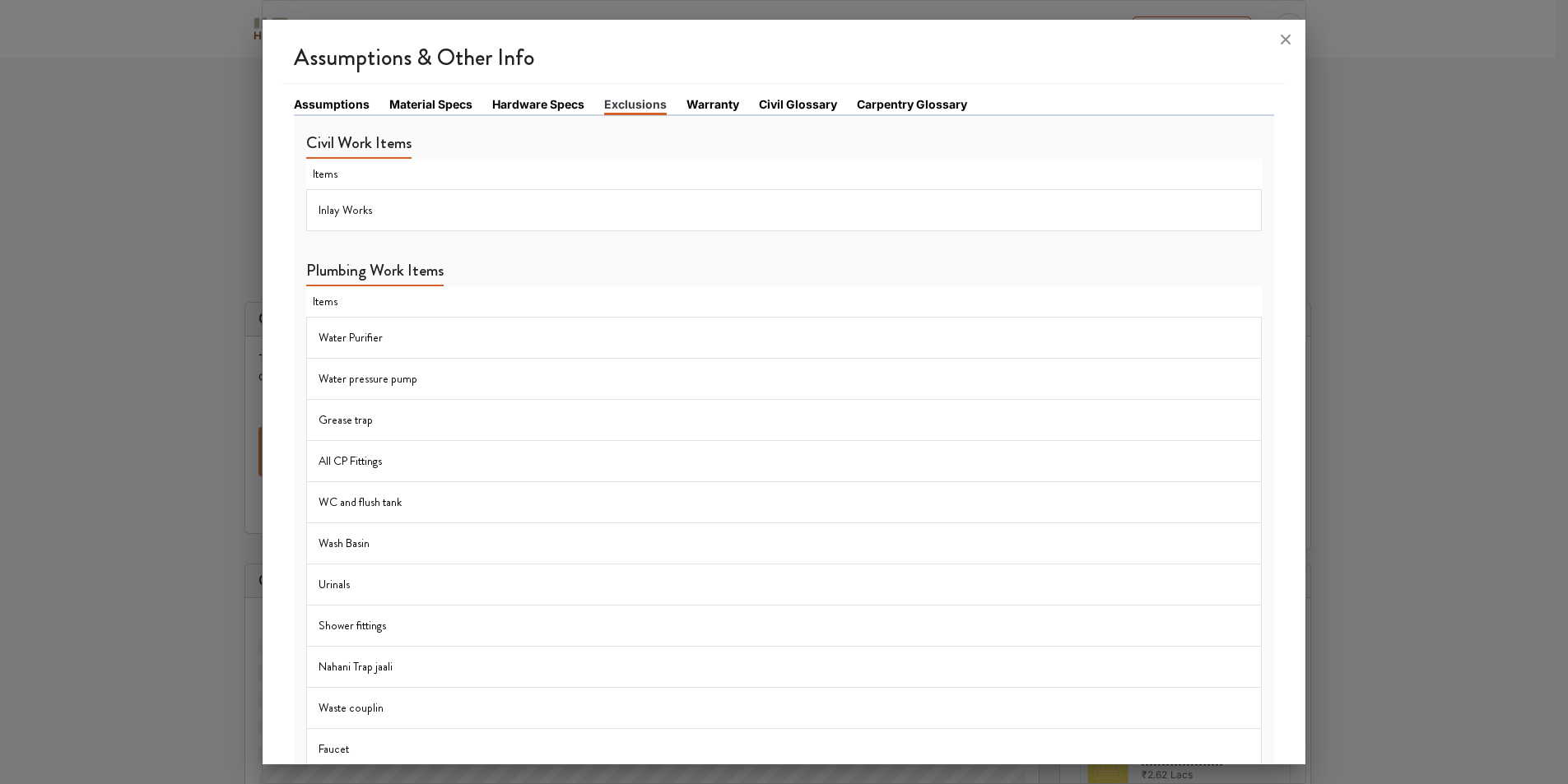
click at [709, 100] on link "Warranty" at bounding box center [713, 104] width 52 height 17
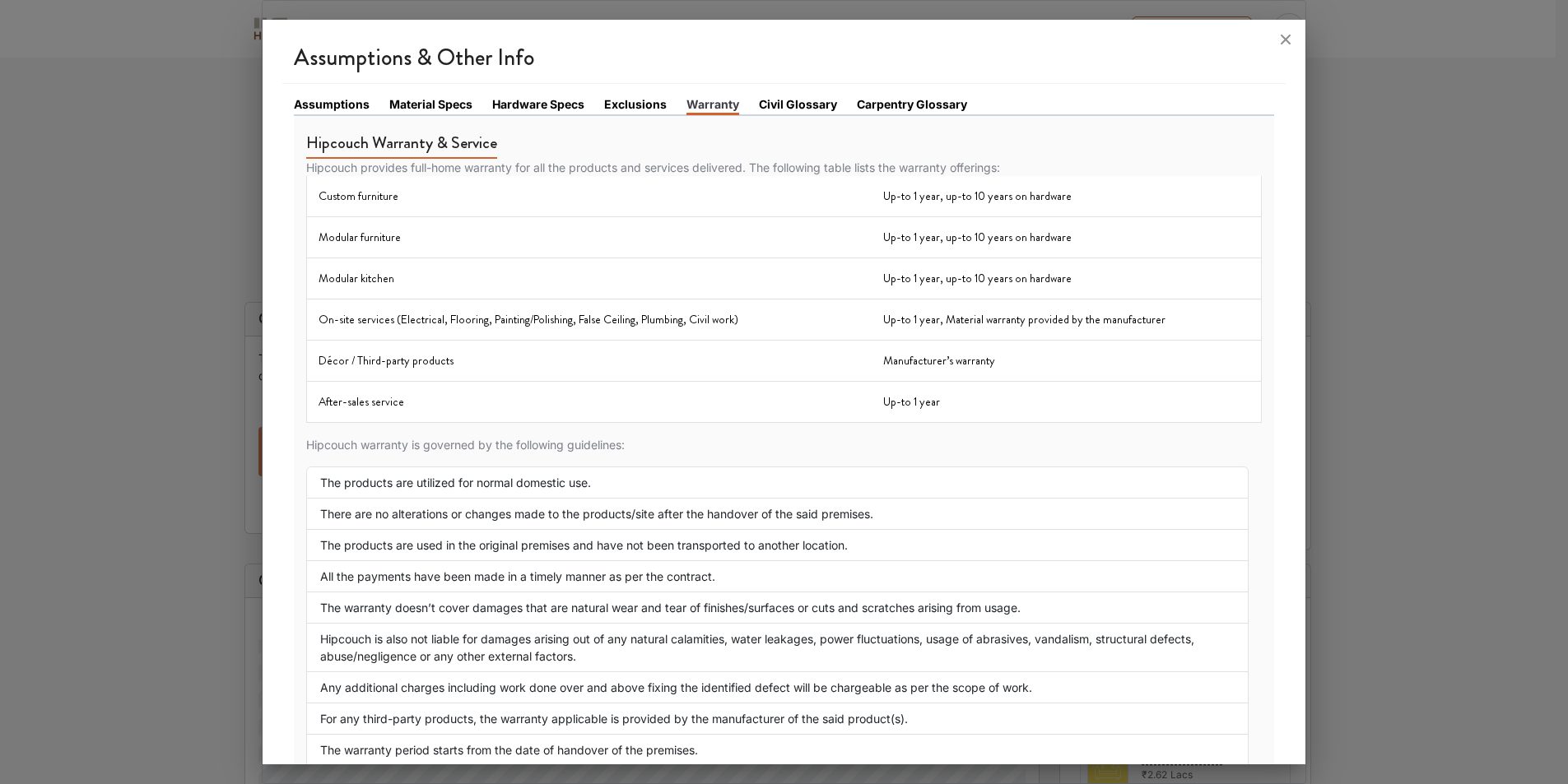
click at [780, 88] on div "Assumptions Material Specs Hardware Specs Exclusions Warranty Civil Glossary Ca…" at bounding box center [784, 453] width 1005 height 739
click at [785, 96] on link "Civil Glossary" at bounding box center [798, 104] width 78 height 17
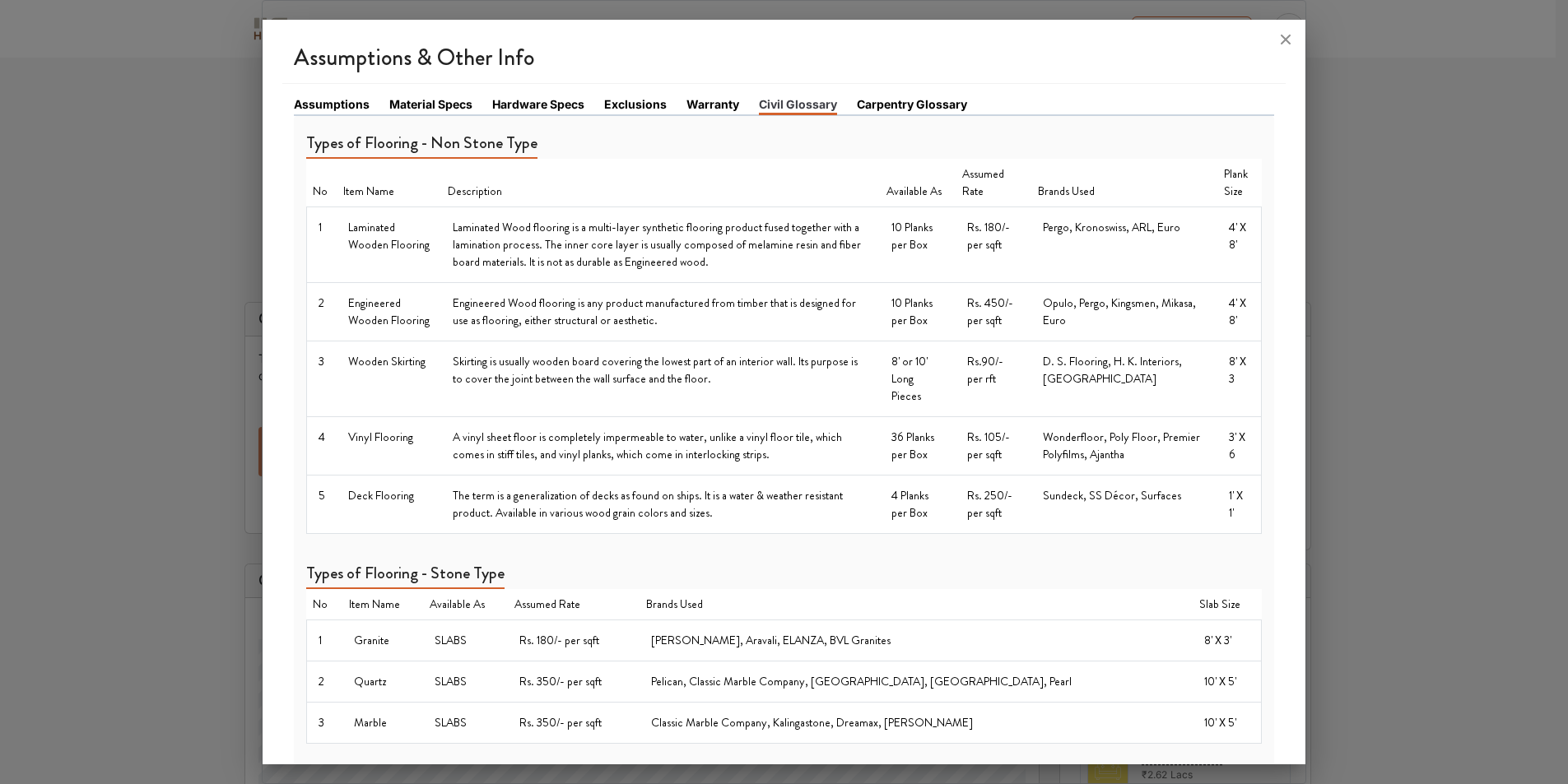
click at [880, 105] on link "Carpentry Glossary" at bounding box center [912, 104] width 111 height 17
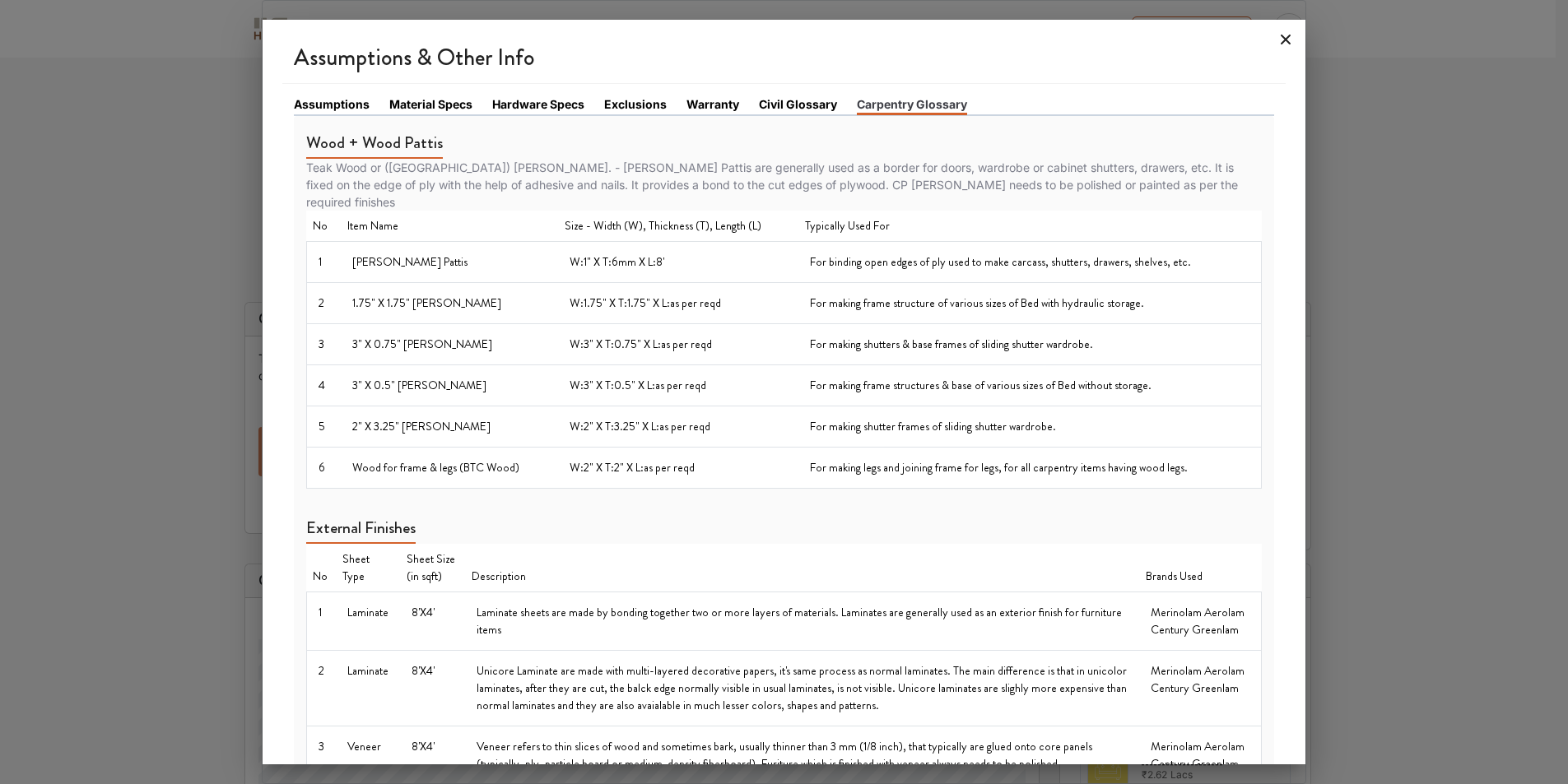
click at [1278, 38] on icon at bounding box center [1286, 39] width 26 height 26
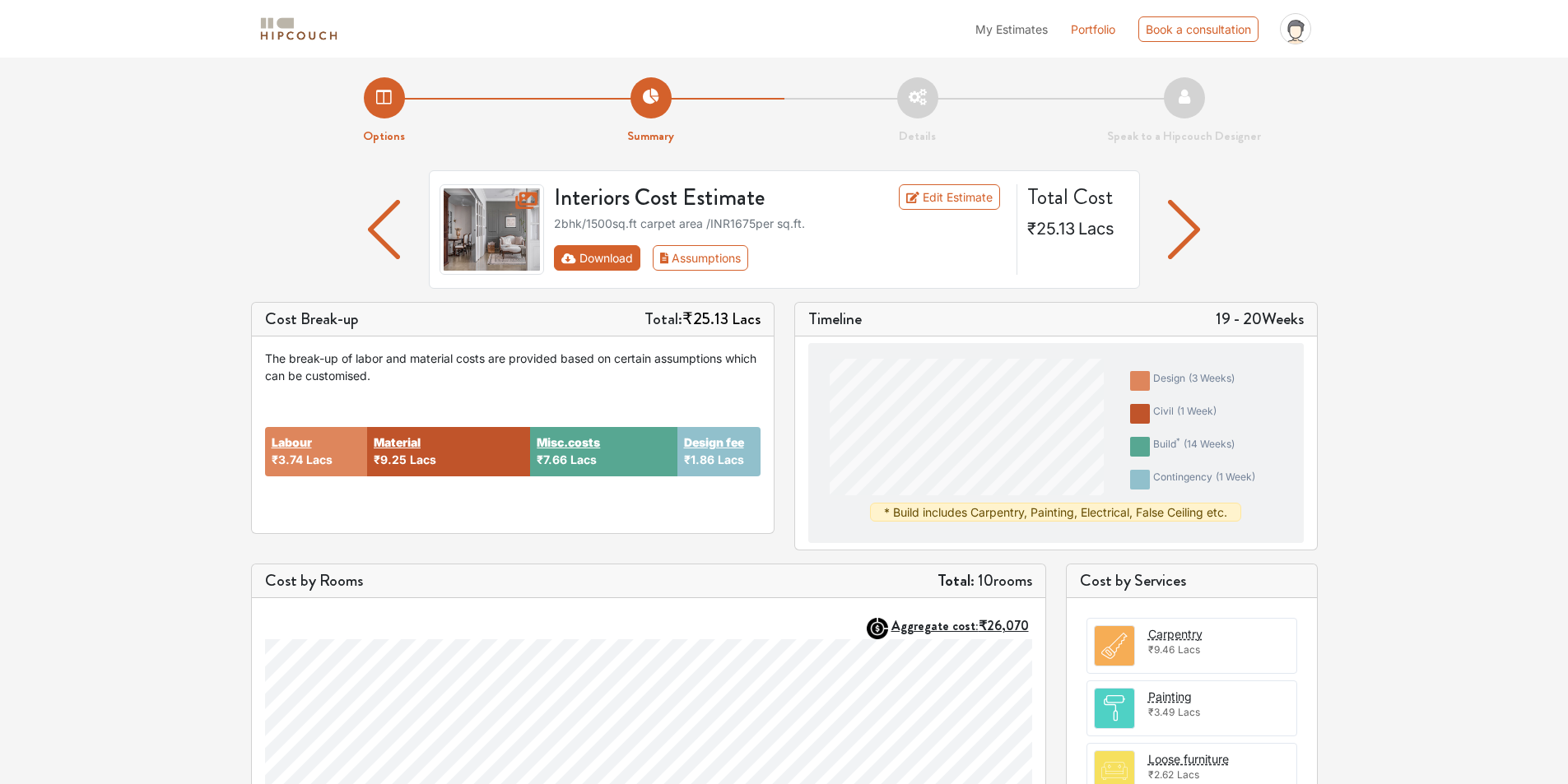
click at [593, 255] on button "Download" at bounding box center [597, 258] width 86 height 25
click at [605, 260] on button "Download" at bounding box center [597, 258] width 86 height 25
click at [945, 205] on link "Edit Estimate" at bounding box center [949, 197] width 101 height 25
